Goal: Information Seeking & Learning: Learn about a topic

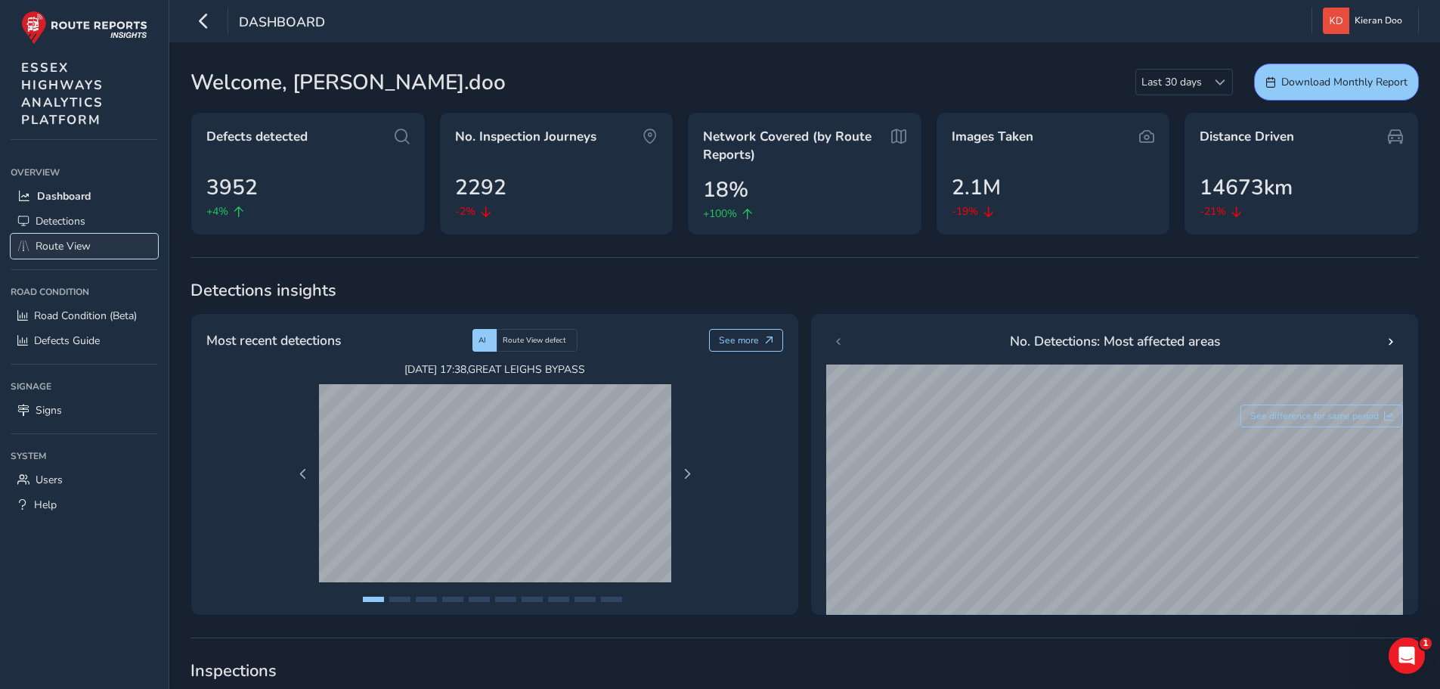
click at [87, 249] on span "Route View" at bounding box center [63, 246] width 55 height 14
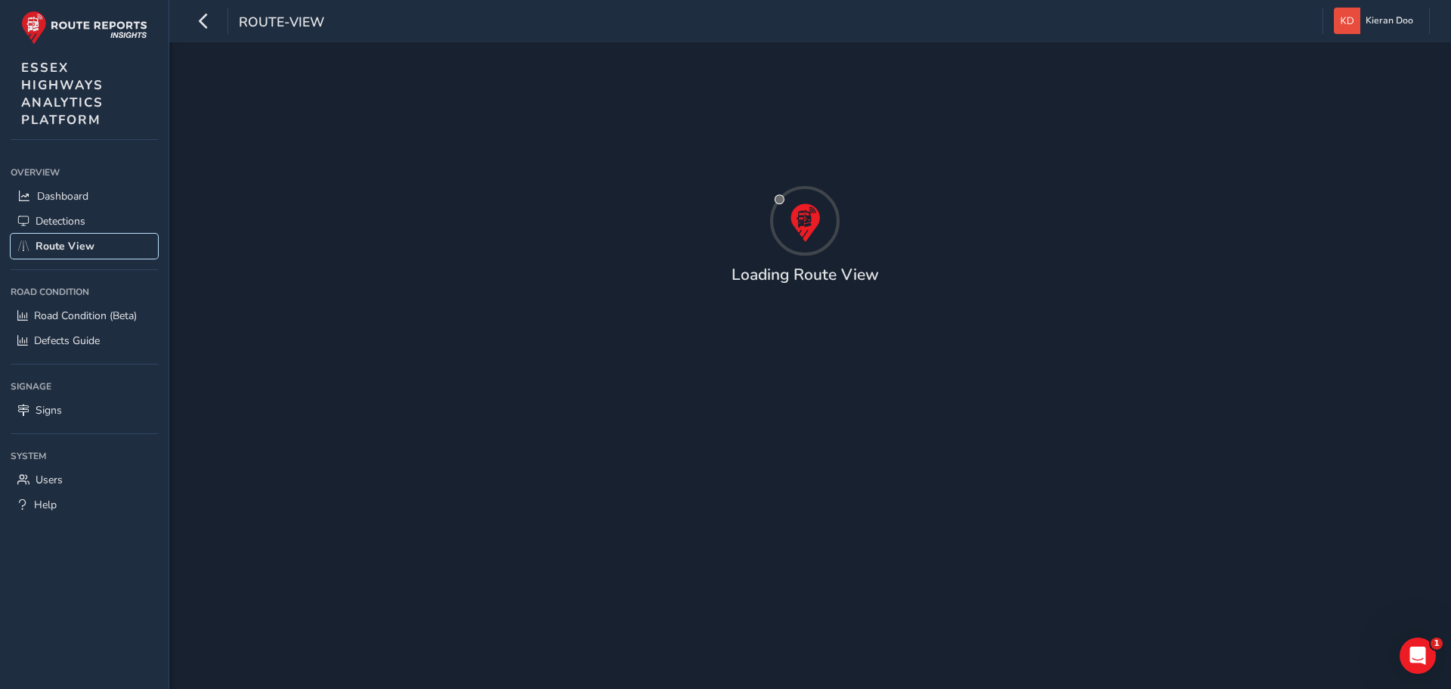
type input "[DATE] - [DATE]"
type input "00:00"
type input "23:59"
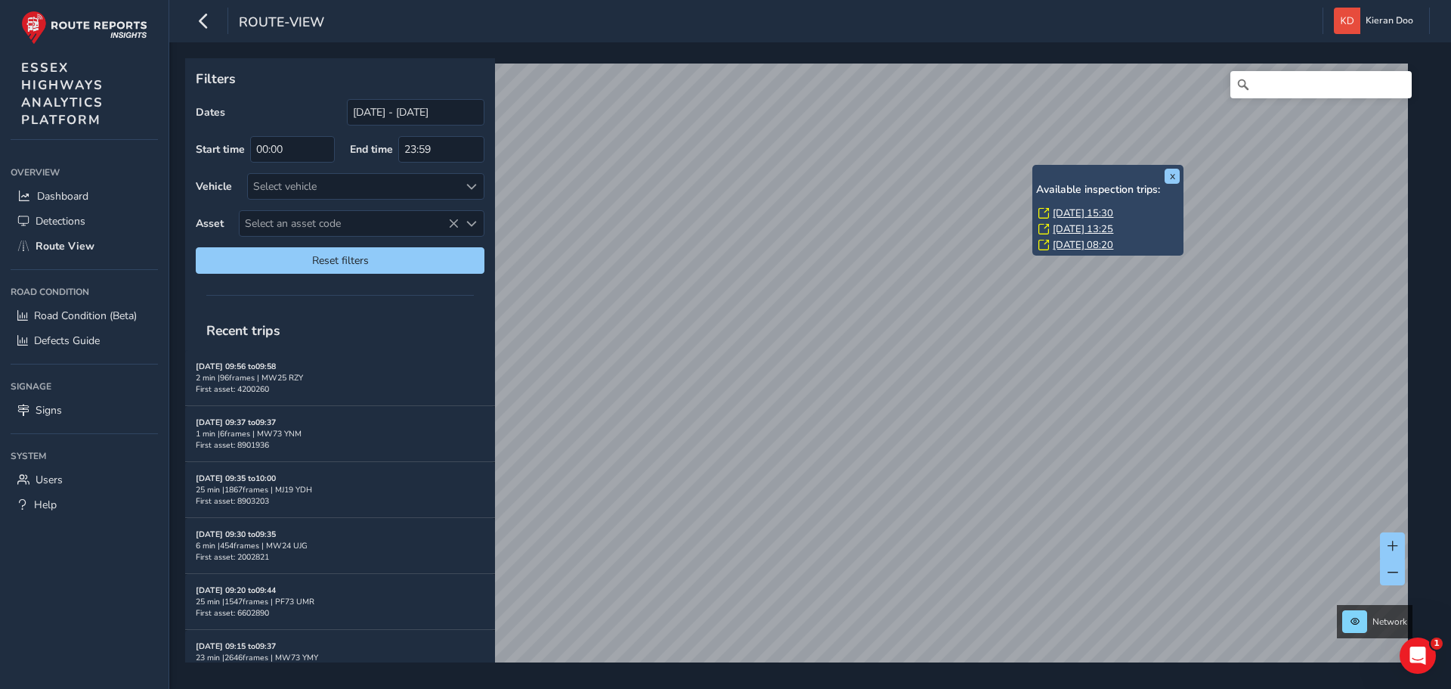
click at [1087, 210] on link "[DATE] 15:30" at bounding box center [1083, 213] width 60 height 14
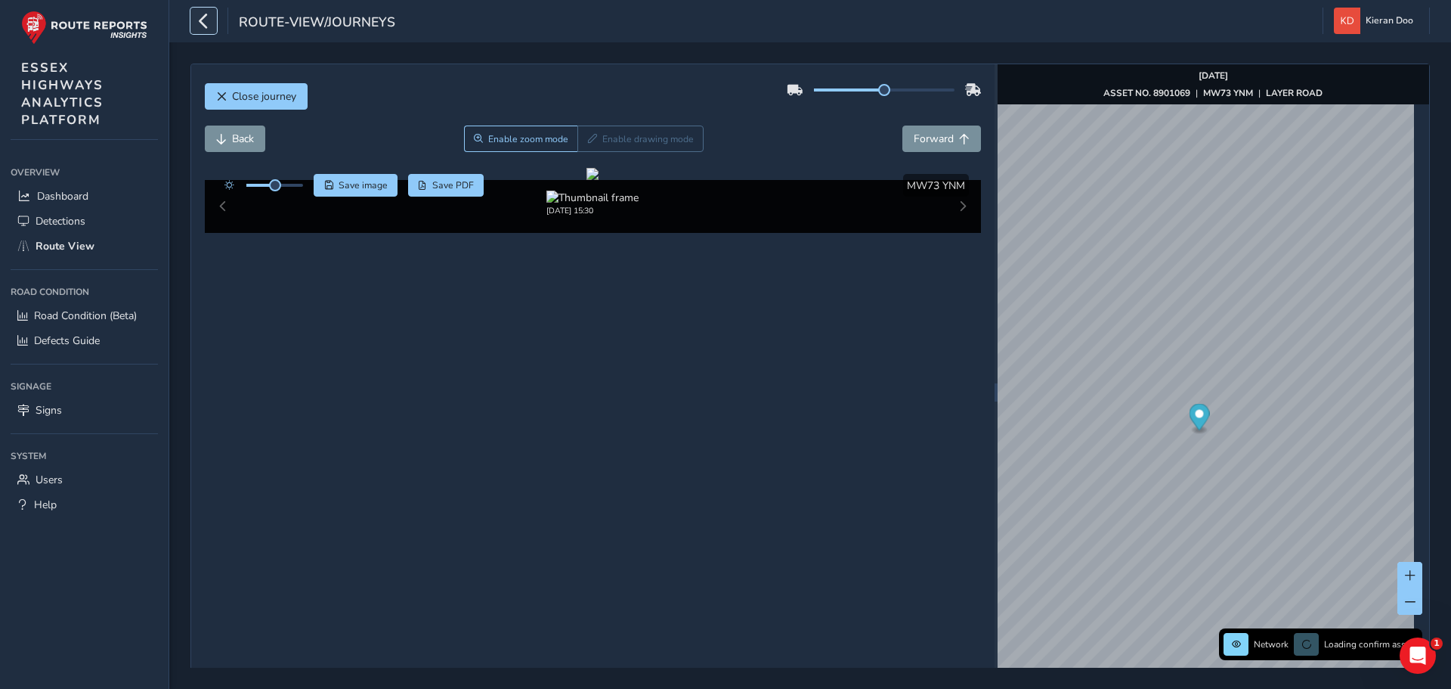
click at [202, 20] on icon "button" at bounding box center [204, 21] width 16 height 26
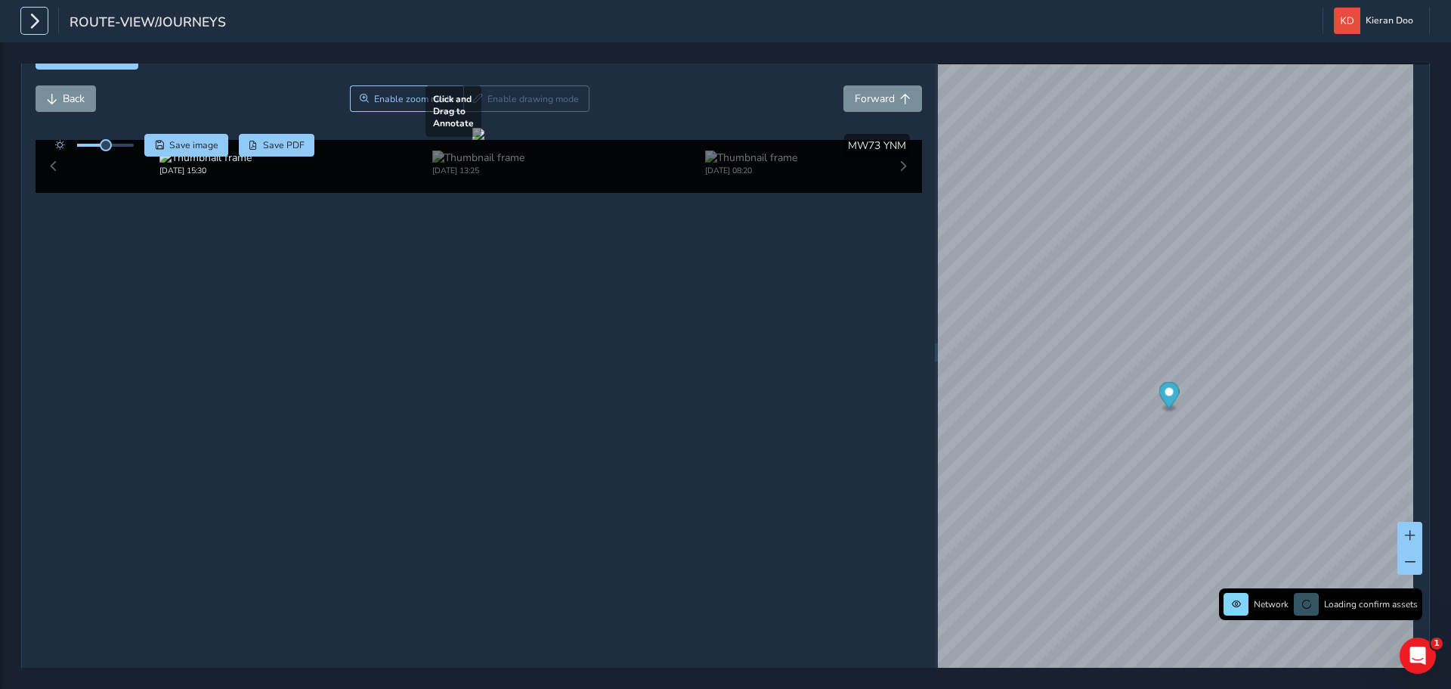
scroll to position [76, 0]
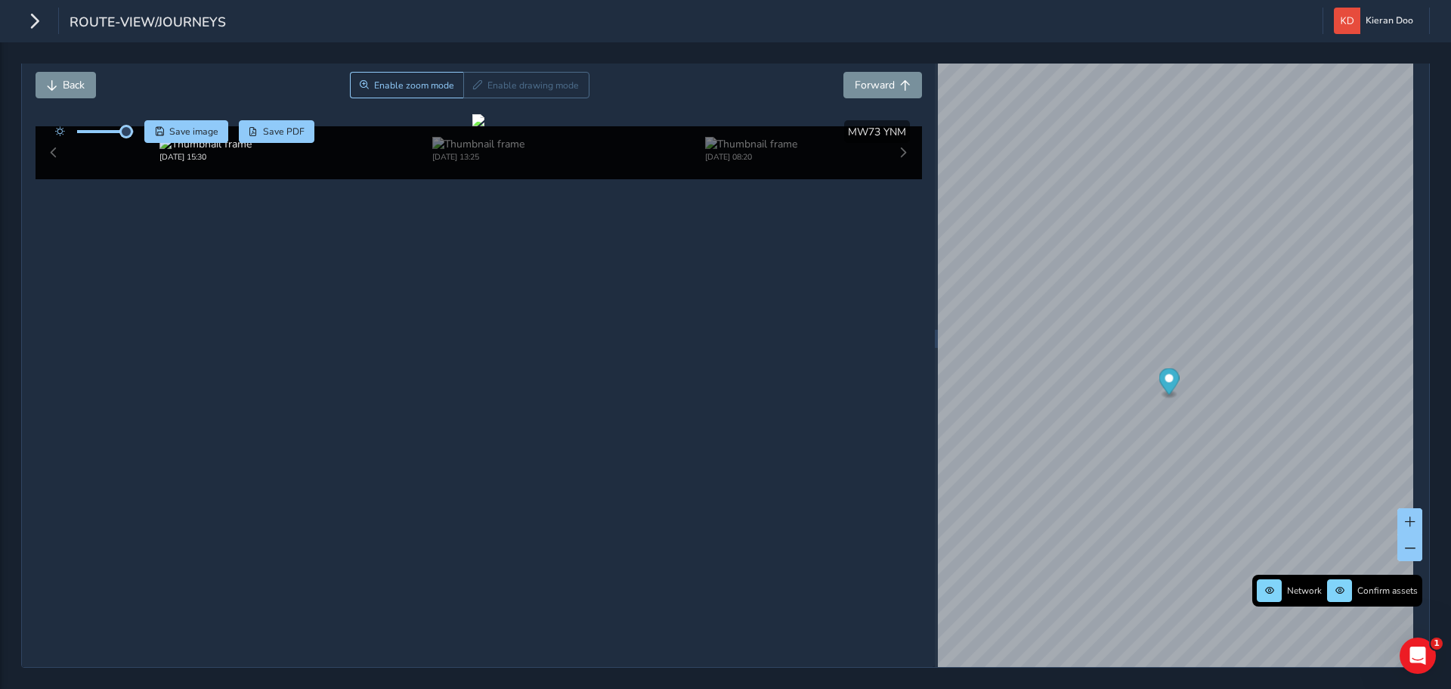
drag, startPoint x: 106, startPoint y: 111, endPoint x: 131, endPoint y: 119, distance: 26.1
click at [131, 120] on div at bounding box center [91, 131] width 87 height 23
click at [485, 126] on div at bounding box center [478, 120] width 12 height 12
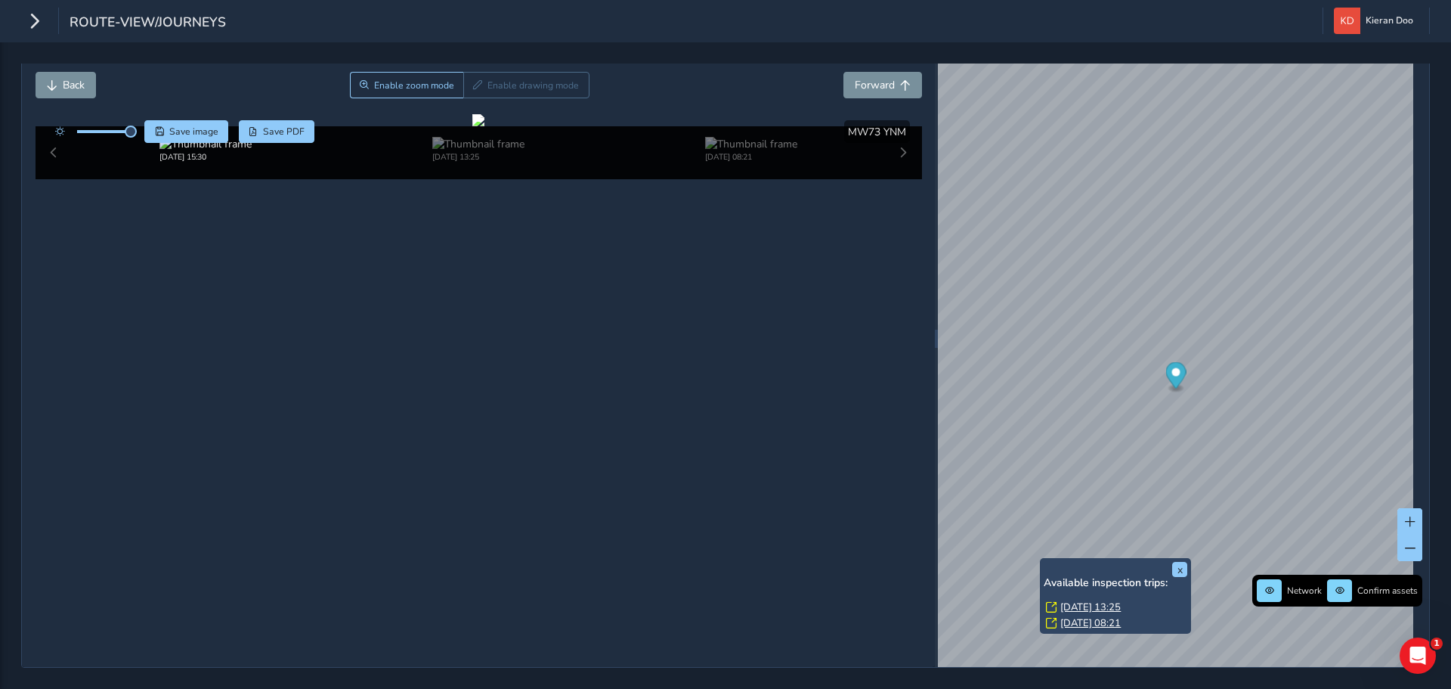
click at [1078, 600] on link "[DATE] 13:25" at bounding box center [1091, 607] width 60 height 14
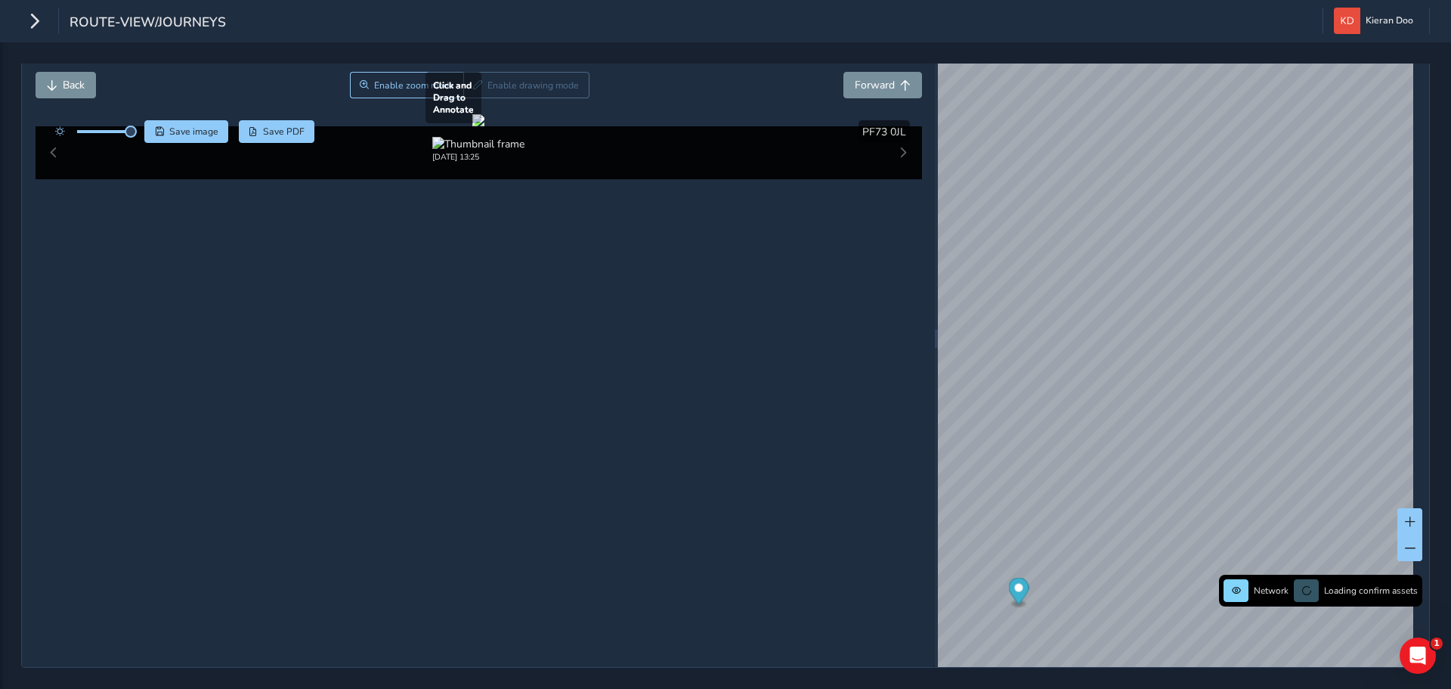
click at [485, 126] on div at bounding box center [478, 120] width 12 height 12
